Goal: Check status: Check status

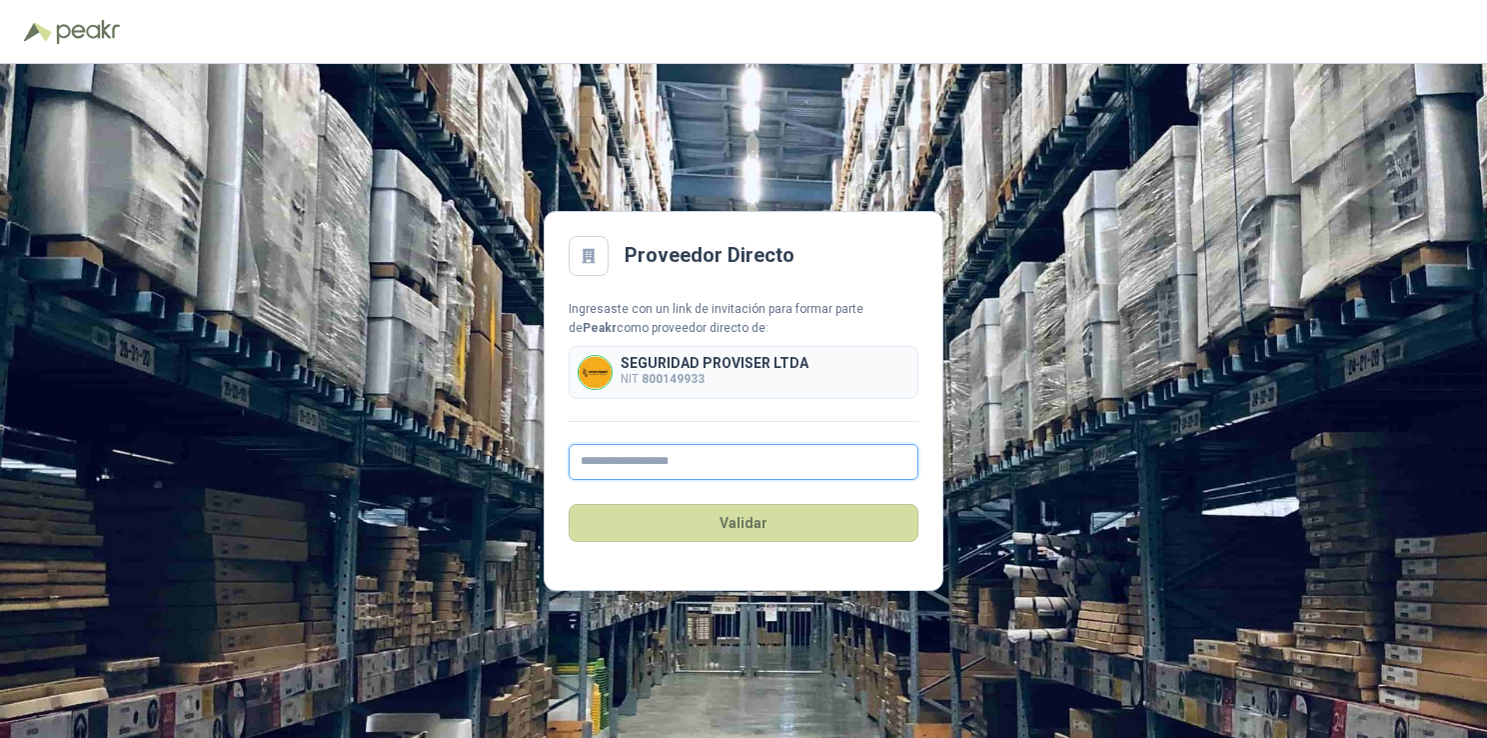
click at [642, 456] on input "text" at bounding box center [744, 462] width 350 height 36
type input "**********"
click at [753, 522] on button "Validar" at bounding box center [744, 523] width 350 height 38
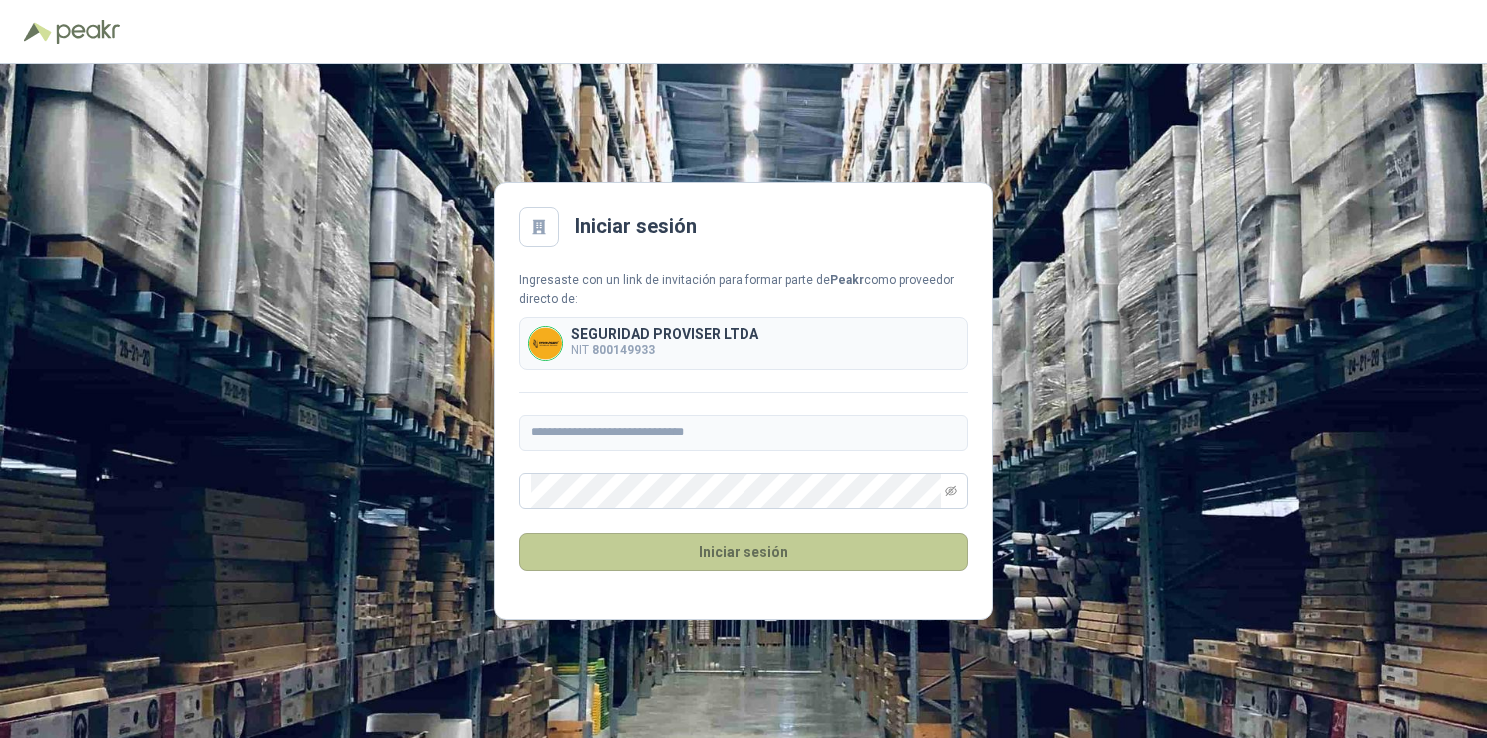
click at [789, 558] on button "Iniciar sesión" at bounding box center [744, 552] width 450 height 38
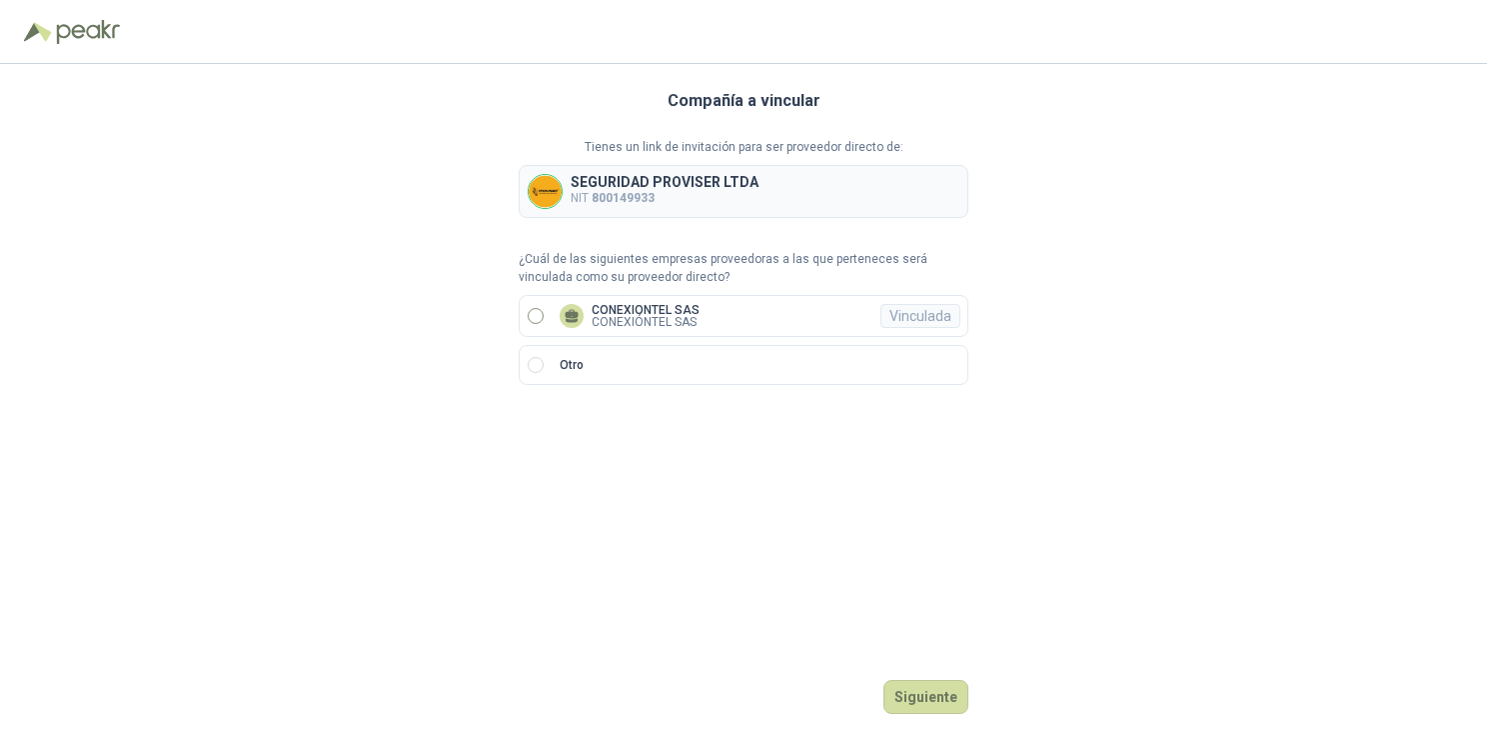
click at [677, 311] on p "CONEXIONTEL SAS" at bounding box center [646, 310] width 108 height 12
click at [941, 701] on button "Ingresar" at bounding box center [929, 697] width 79 height 34
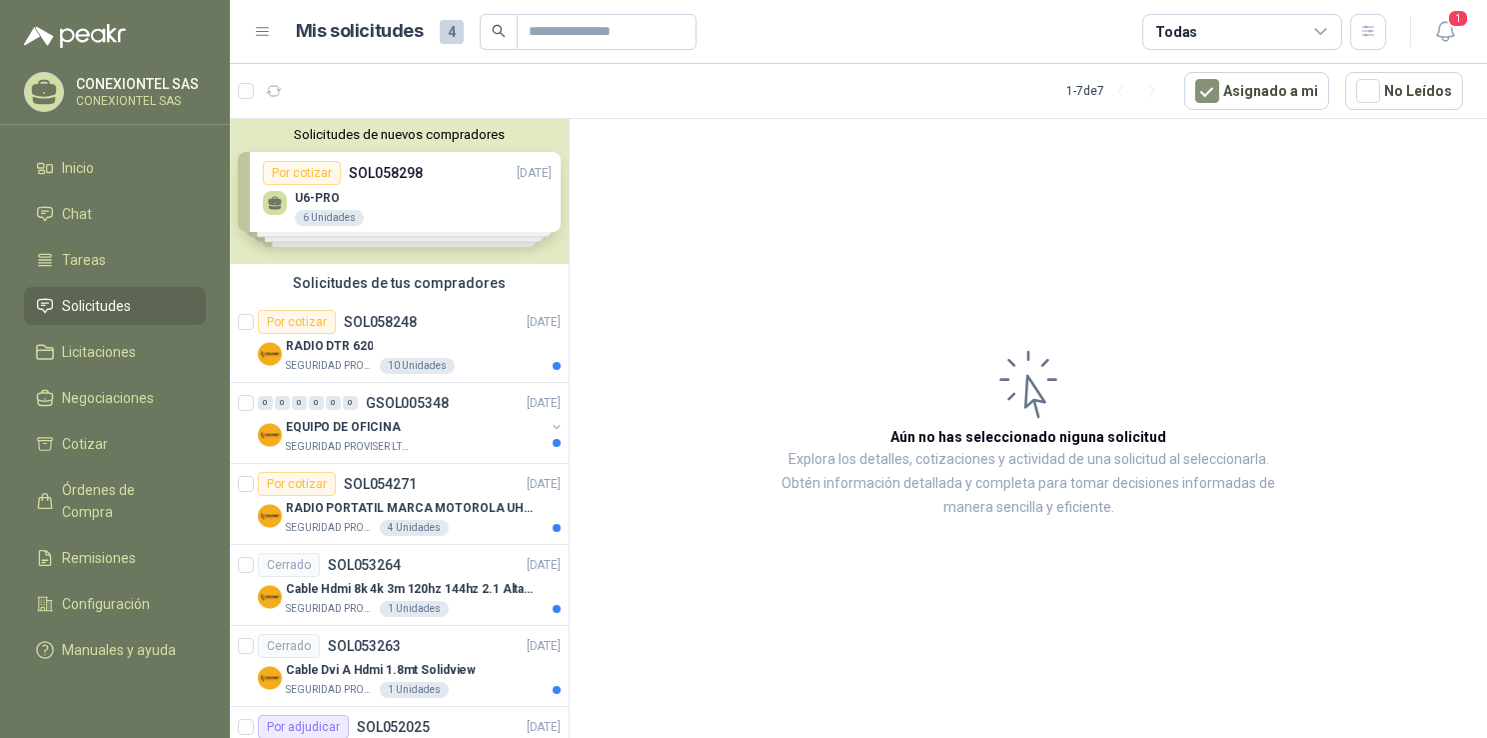
click at [424, 187] on div "Solicitudes de nuevos compradores Por cotizar SOL058298 [DATE] U6-PRO 6 Unidade…" at bounding box center [399, 191] width 339 height 145
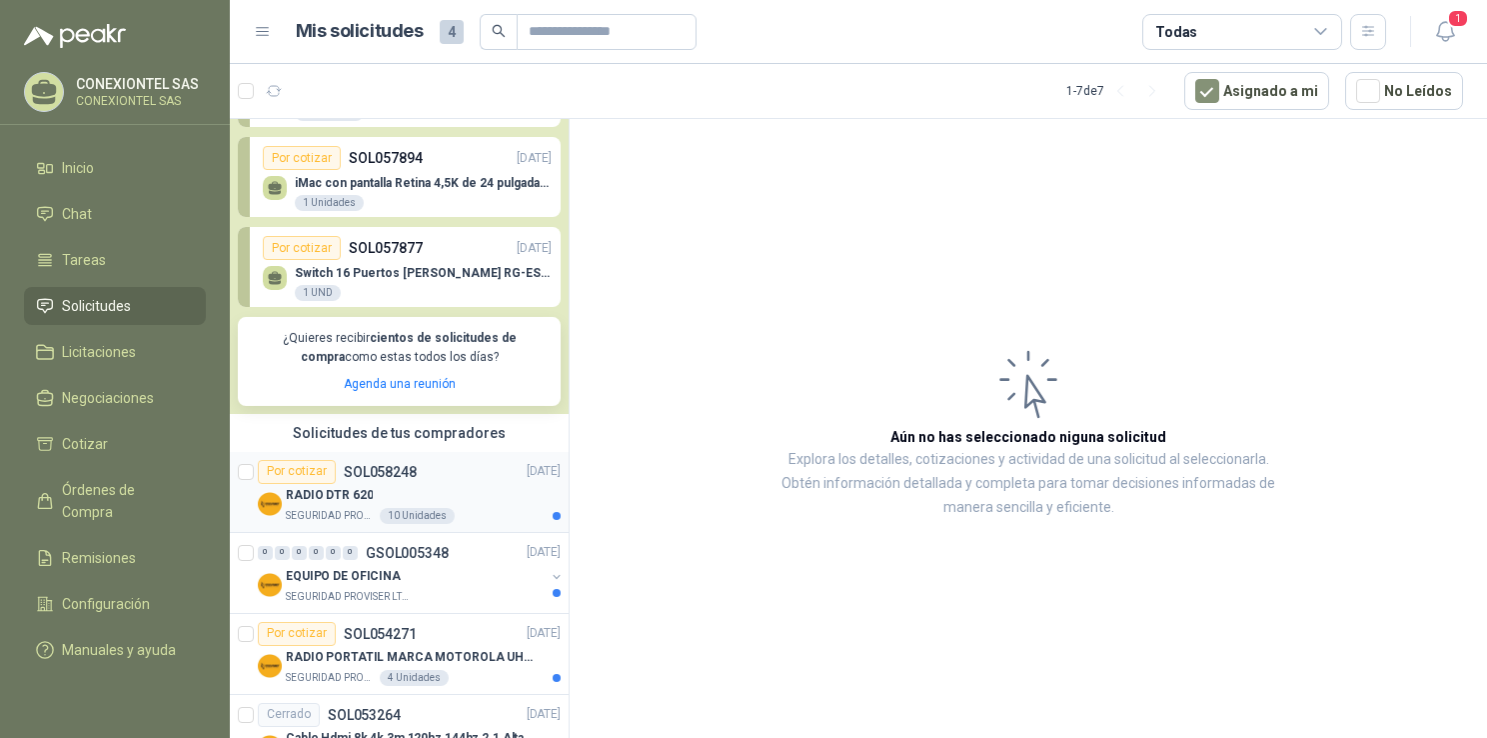
scroll to position [273, 0]
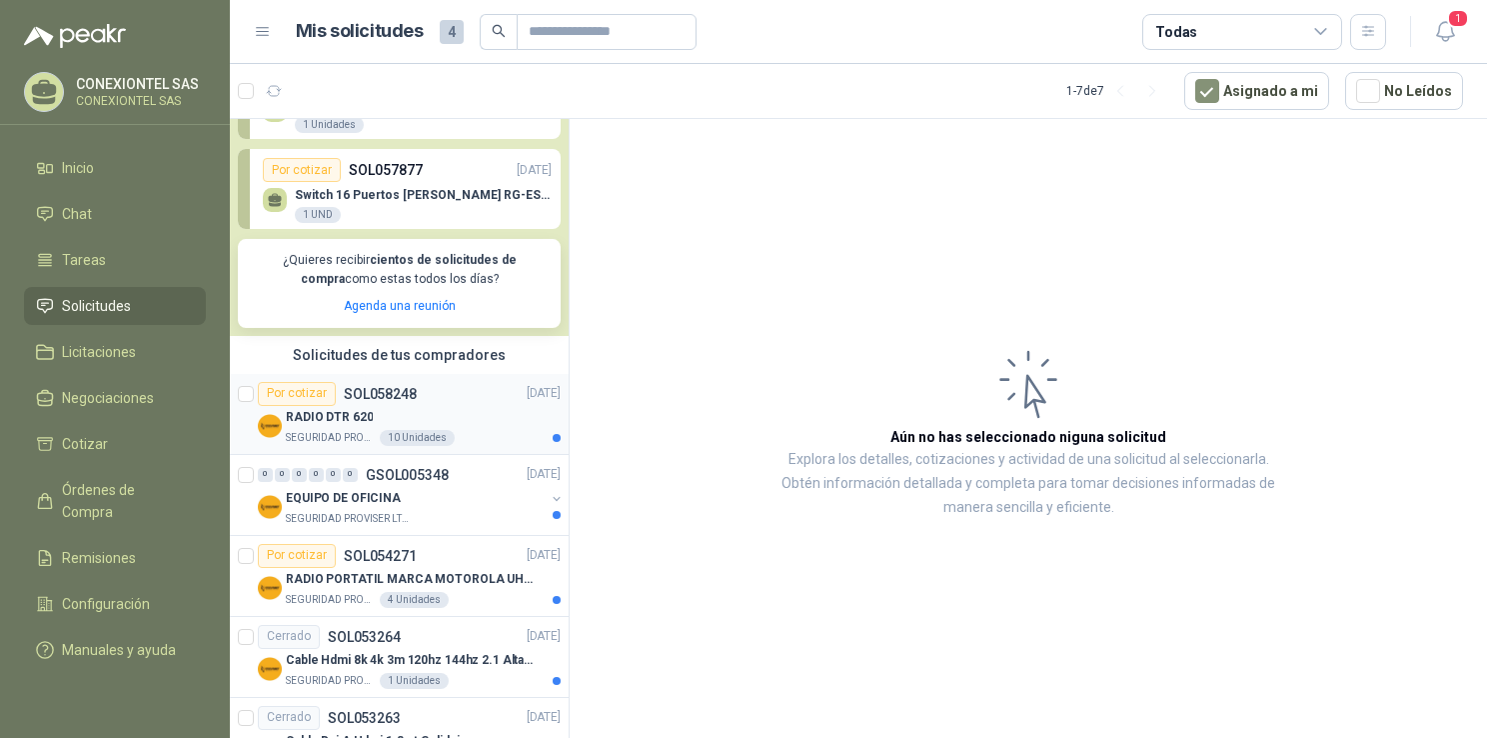
click at [397, 403] on div "Por cotizar SOL058248" at bounding box center [337, 394] width 159 height 24
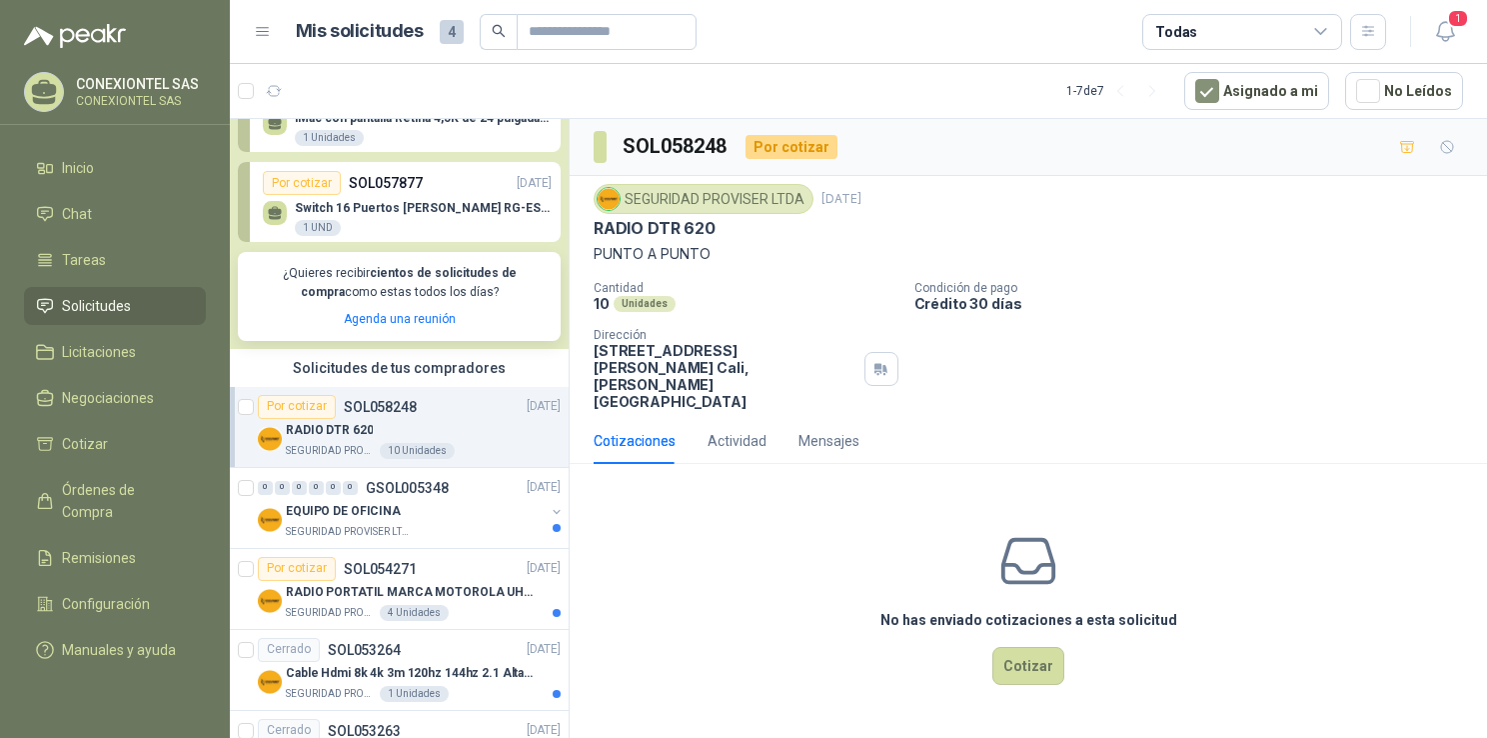
scroll to position [265, 0]
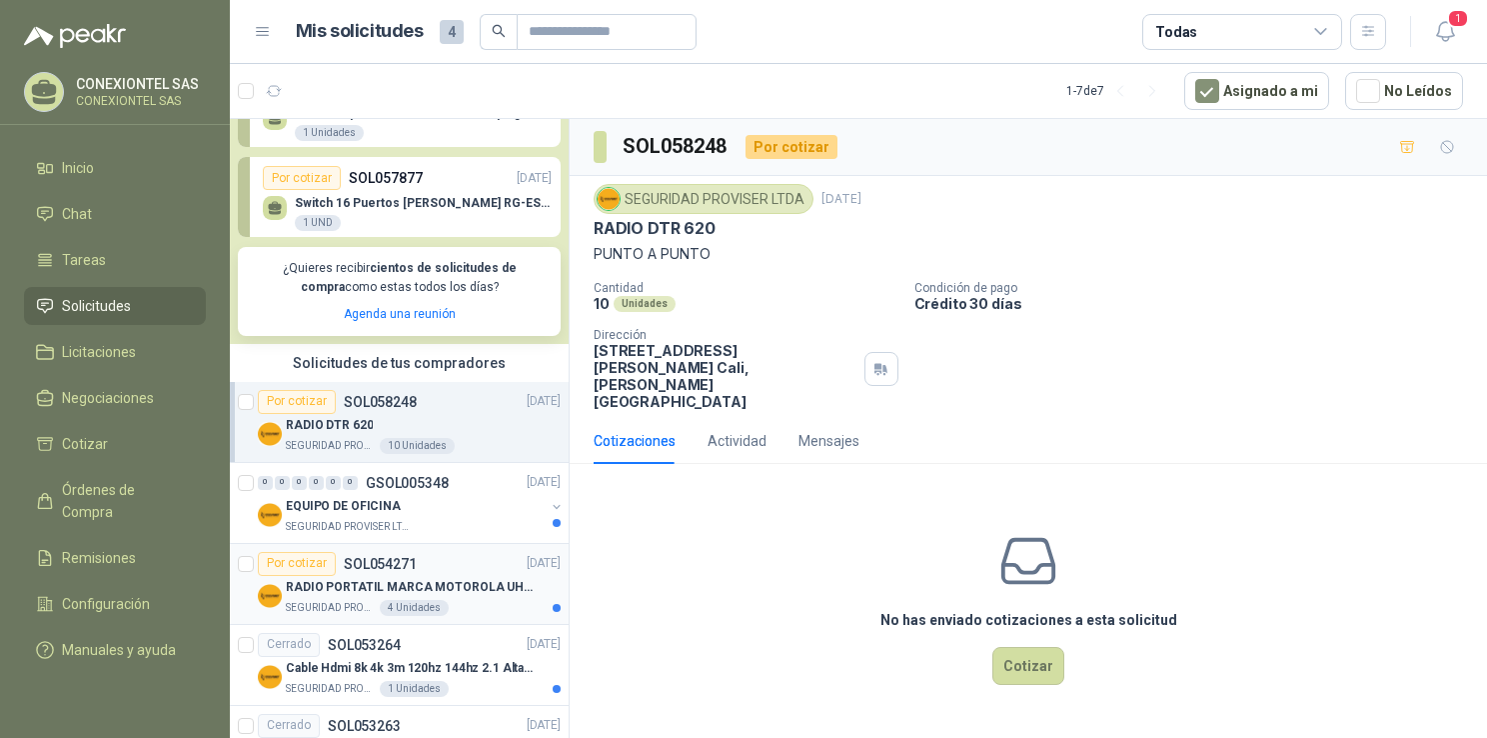
click at [463, 570] on div "Por cotizar SOL054271 [DATE]" at bounding box center [409, 564] width 303 height 24
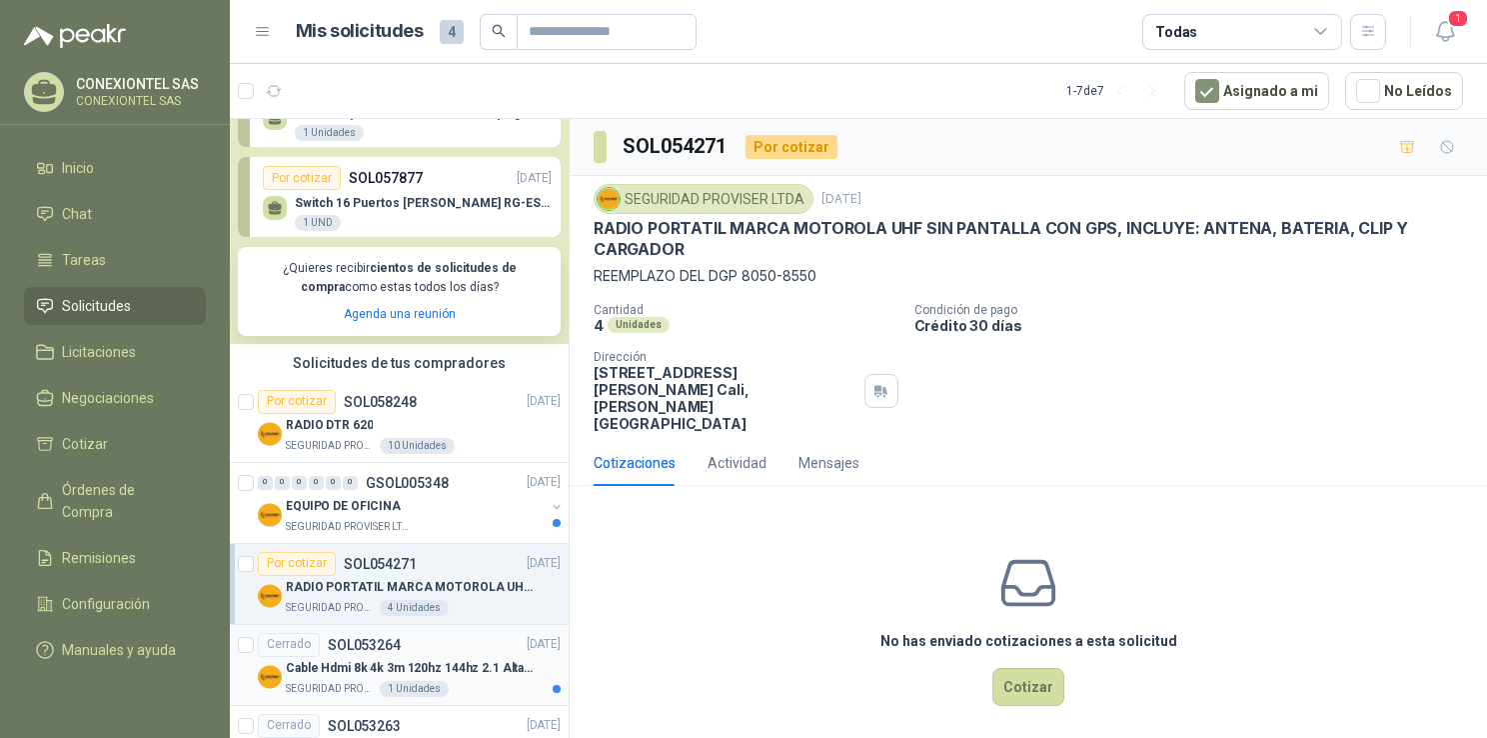
click at [426, 638] on div "Cerrado SOL053264 [DATE]" at bounding box center [409, 645] width 303 height 24
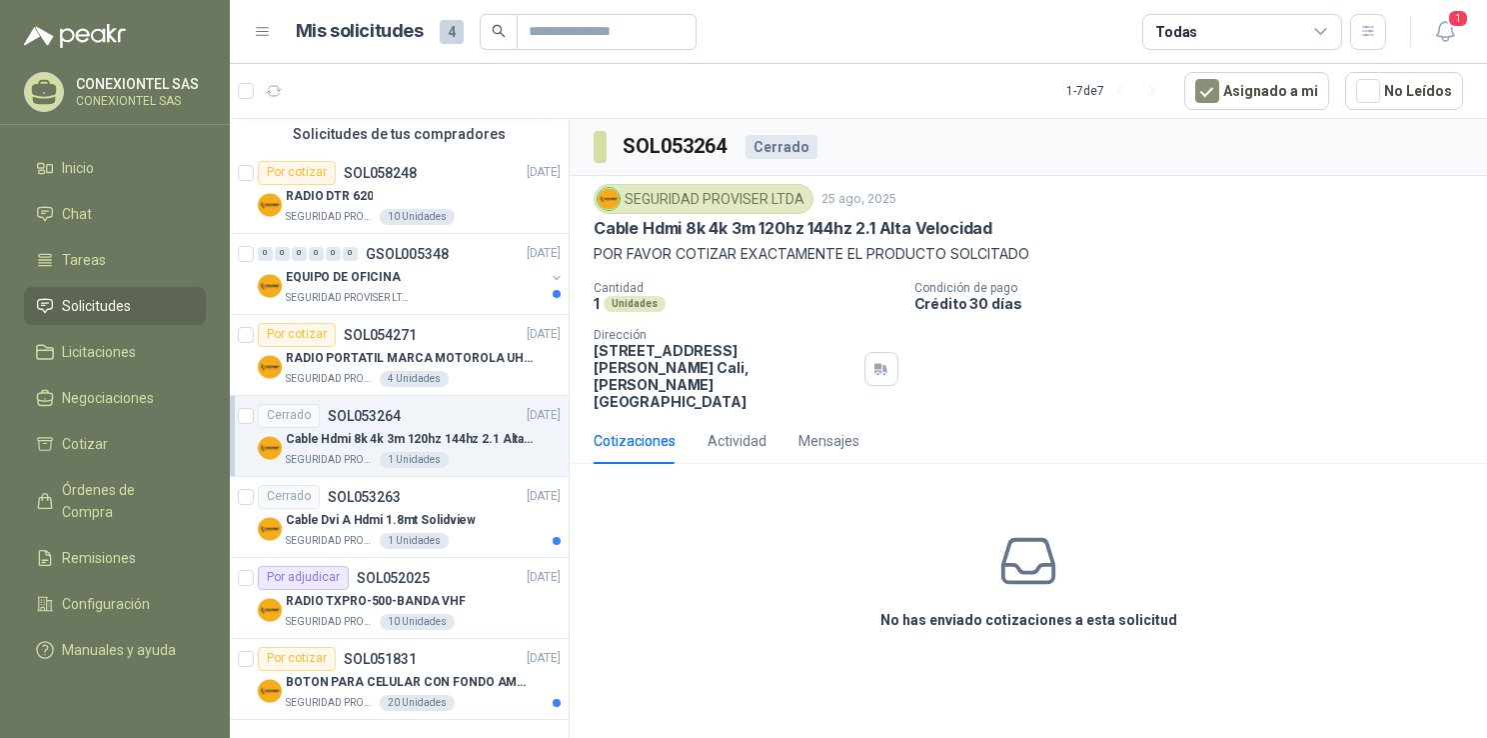
scroll to position [496, 0]
click at [420, 597] on p "RADIO TXPRO-500-BANDA VHF" at bounding box center [376, 599] width 180 height 19
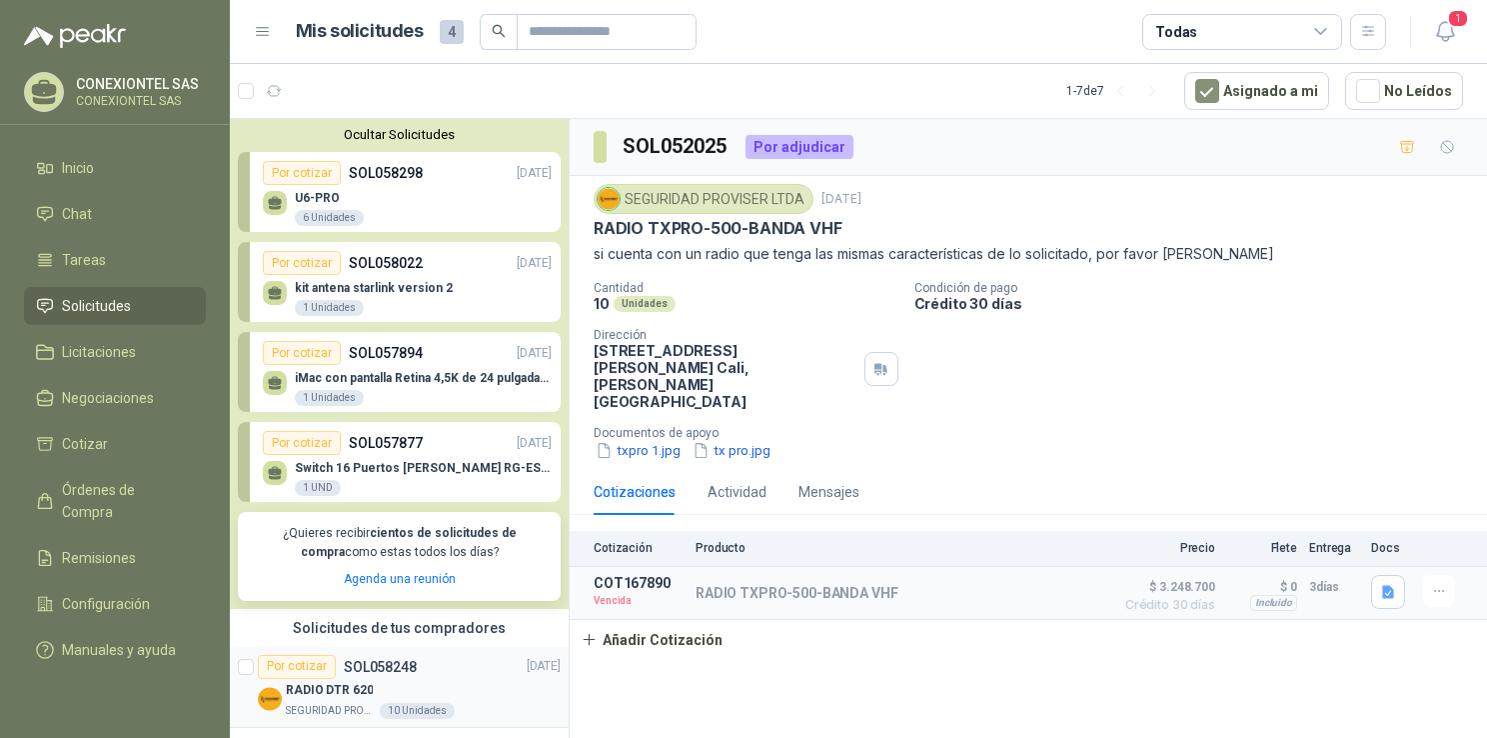
click at [391, 670] on p "SOL058248" at bounding box center [380, 667] width 73 height 14
